Goal: Task Accomplishment & Management: Manage account settings

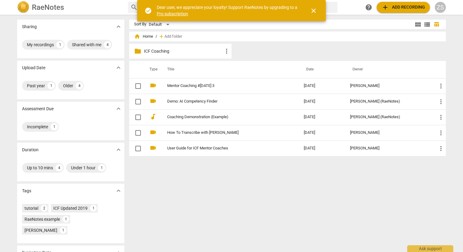
click at [314, 12] on span "close" at bounding box center [313, 10] width 7 height 7
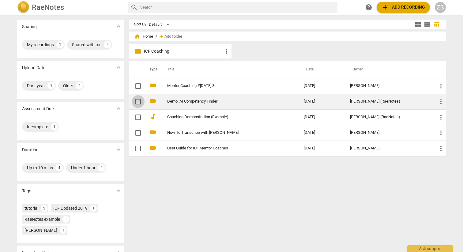
click at [138, 103] on input "checkbox" at bounding box center [138, 101] width 13 height 7
checkbox input "false"
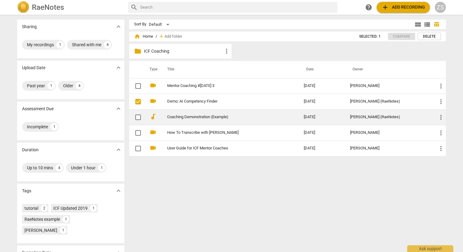
click at [138, 116] on input "checkbox" at bounding box center [138, 117] width 13 height 7
checkbox input "false"
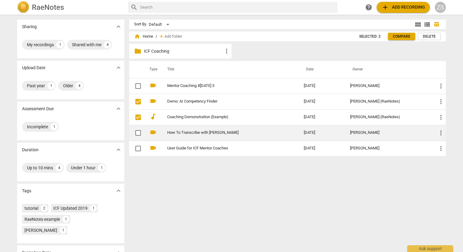
click at [137, 126] on td at bounding box center [136, 133] width 15 height 16
click at [136, 133] on input "checkbox" at bounding box center [138, 132] width 13 height 7
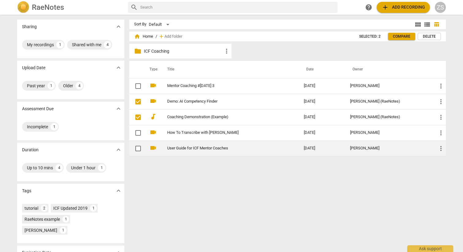
checkbox input "false"
click at [138, 146] on input "checkbox" at bounding box center [138, 148] width 13 height 7
checkbox input "false"
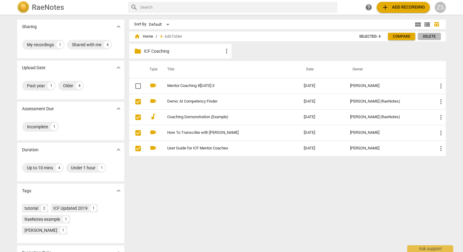
click at [430, 39] on button "Delete" at bounding box center [429, 36] width 23 height 7
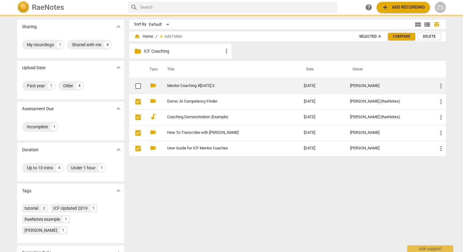
checkbox input "false"
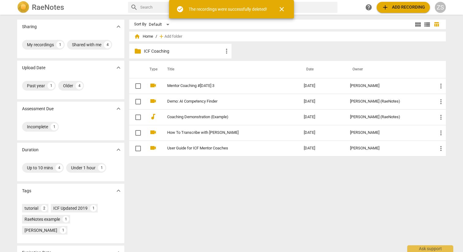
click at [200, 51] on p "ICF Coaching" at bounding box center [183, 51] width 79 height 6
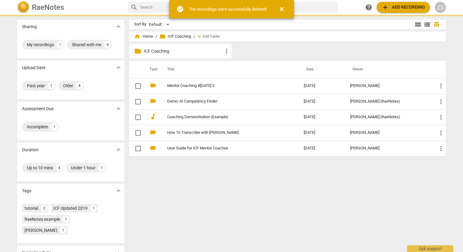
click at [200, 51] on p "ICF Coaching" at bounding box center [183, 51] width 79 height 6
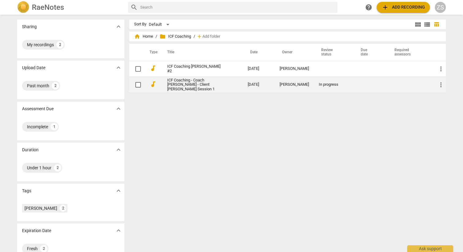
click at [189, 80] on link "ICF Coaching - Coach [PERSON_NAME] - Client [PERSON_NAME] Session 1" at bounding box center [196, 85] width 59 height 14
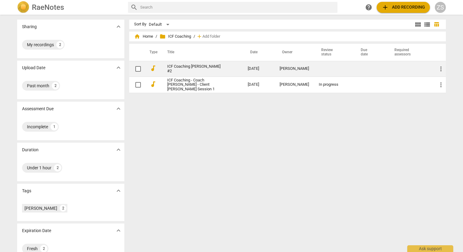
click at [185, 70] on link "ICF Coaching [PERSON_NAME] #2" at bounding box center [196, 68] width 59 height 9
